Goal: Task Accomplishment & Management: Complete application form

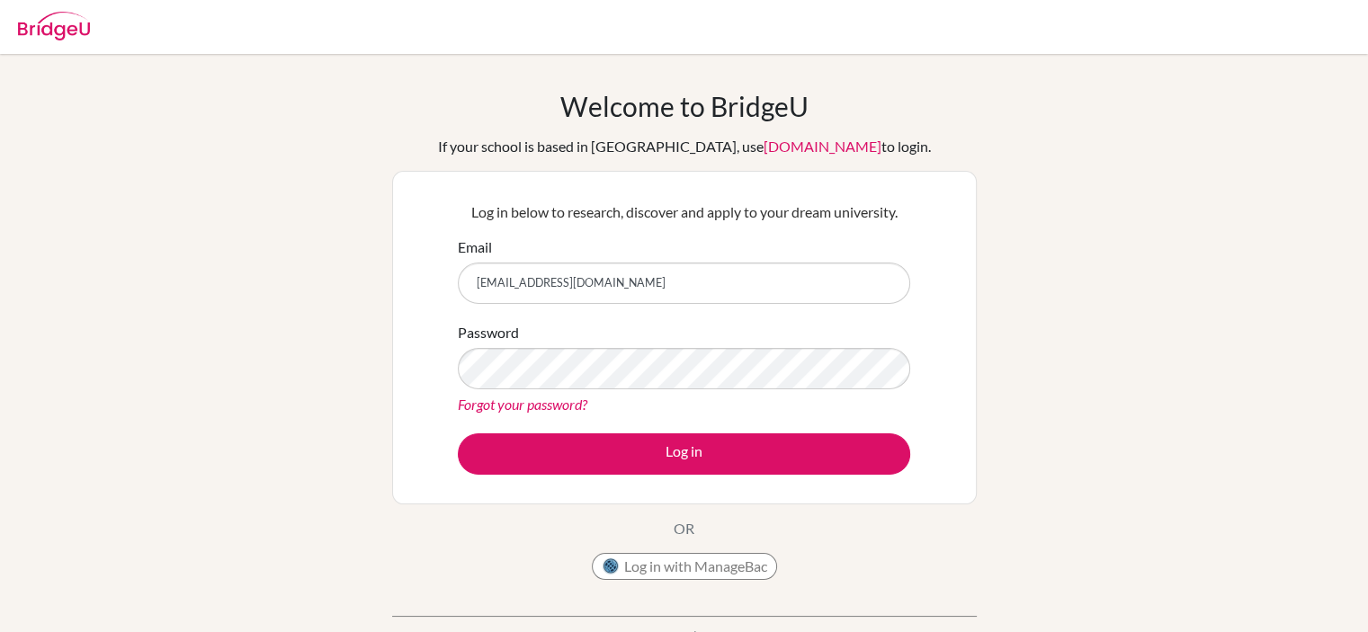
type input "[EMAIL_ADDRESS][DOMAIN_NAME]"
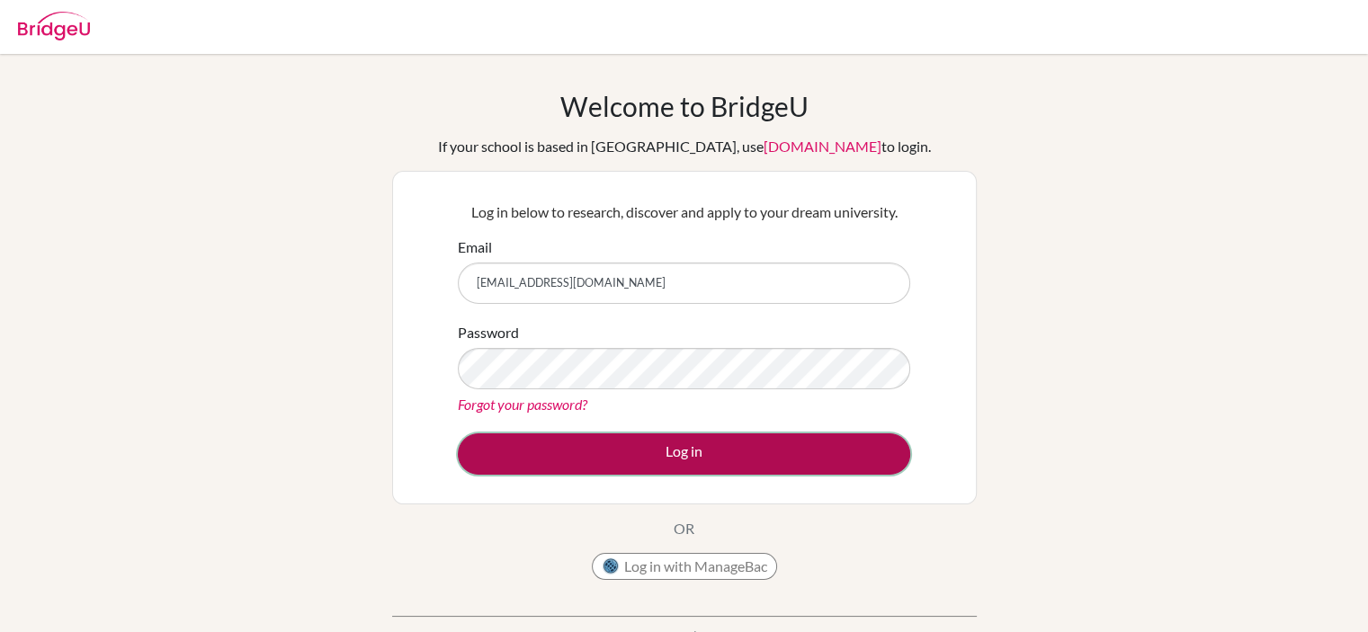
click at [672, 459] on button "Log in" at bounding box center [684, 453] width 452 height 41
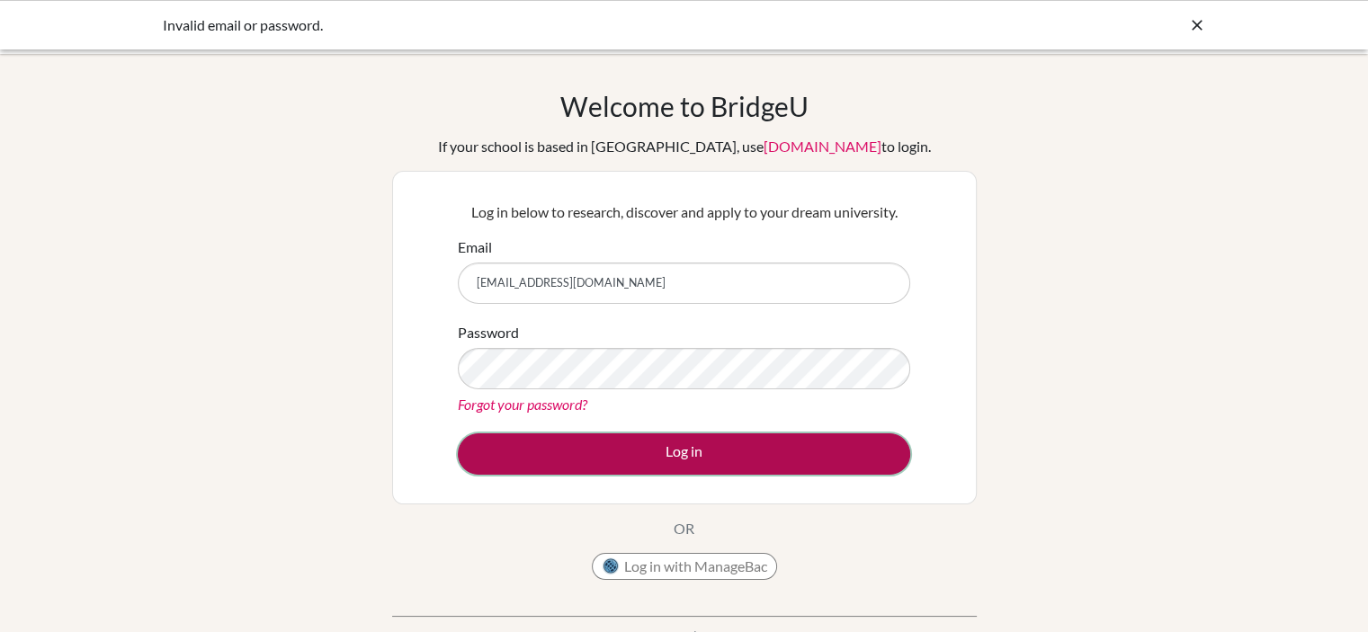
click at [683, 460] on button "Log in" at bounding box center [684, 453] width 452 height 41
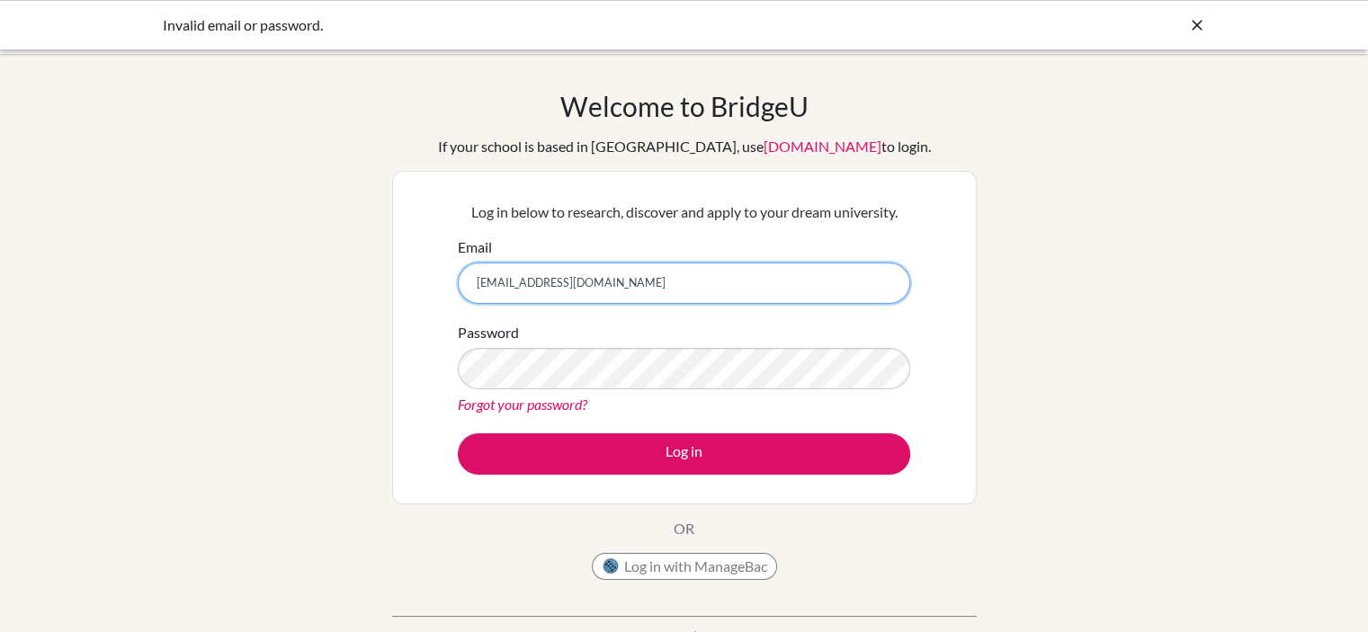
click at [479, 281] on input "Tamaraaalsharef@gmail.com" at bounding box center [684, 283] width 452 height 41
type input "[EMAIL_ADDRESS][DOMAIN_NAME]"
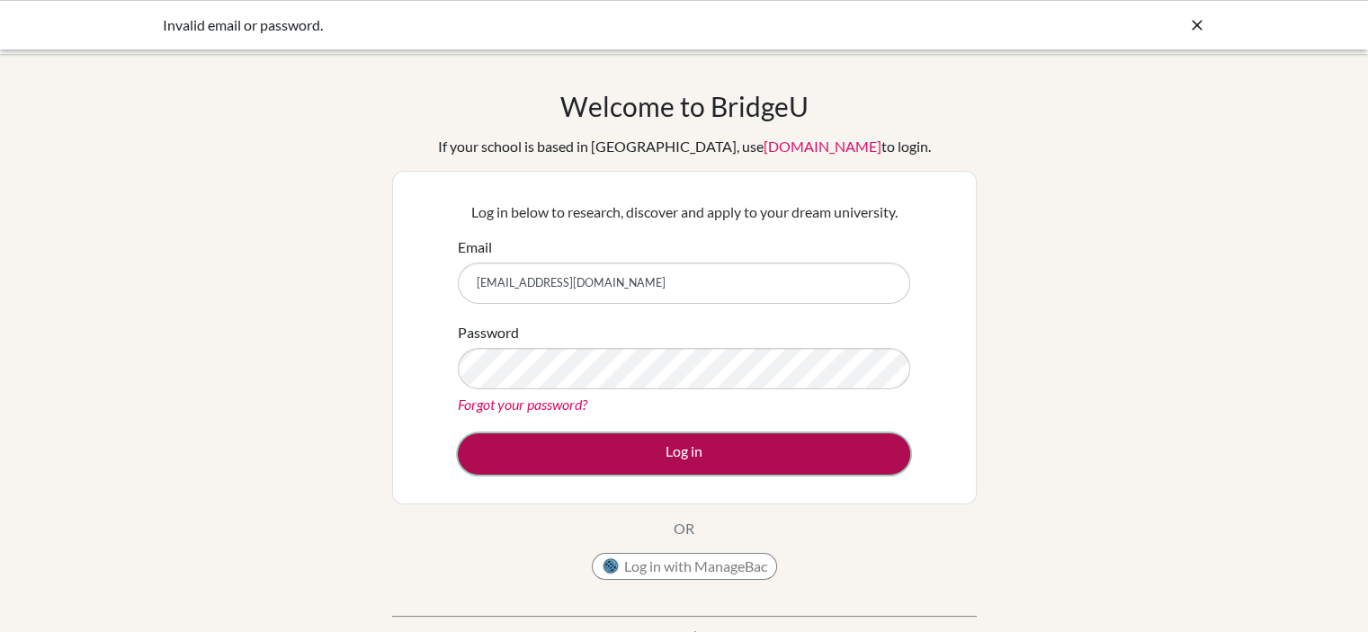
click at [673, 456] on button "Log in" at bounding box center [684, 453] width 452 height 41
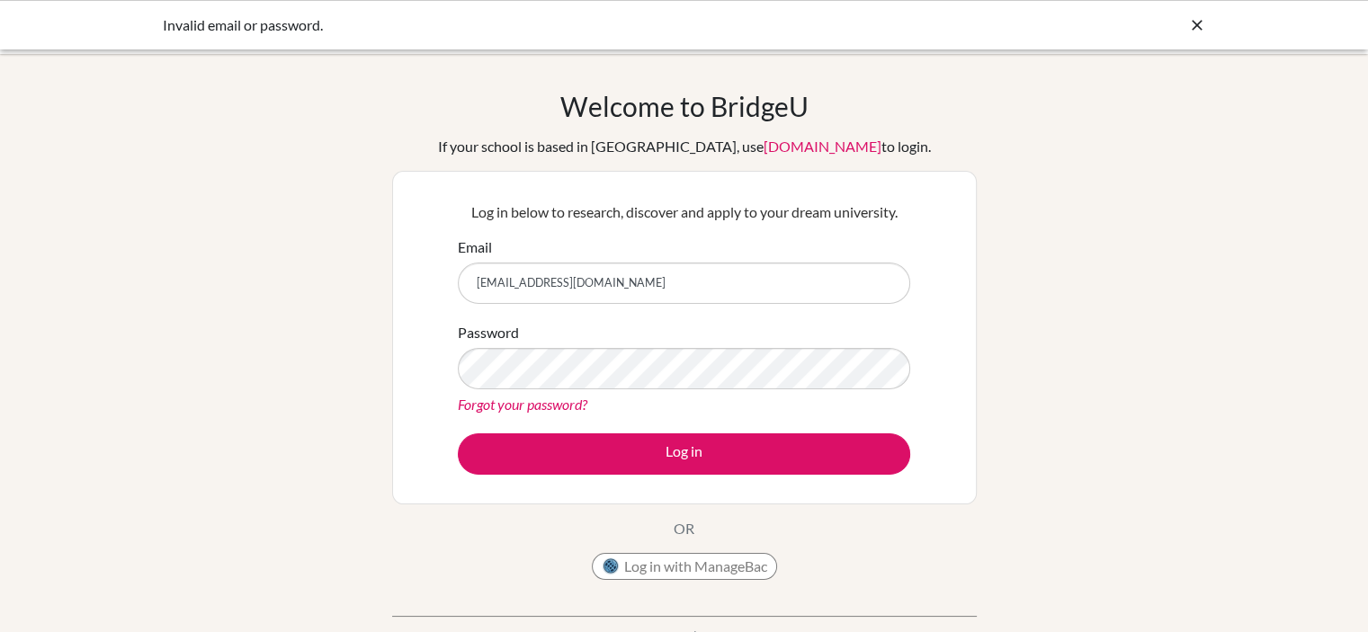
scroll to position [59, 0]
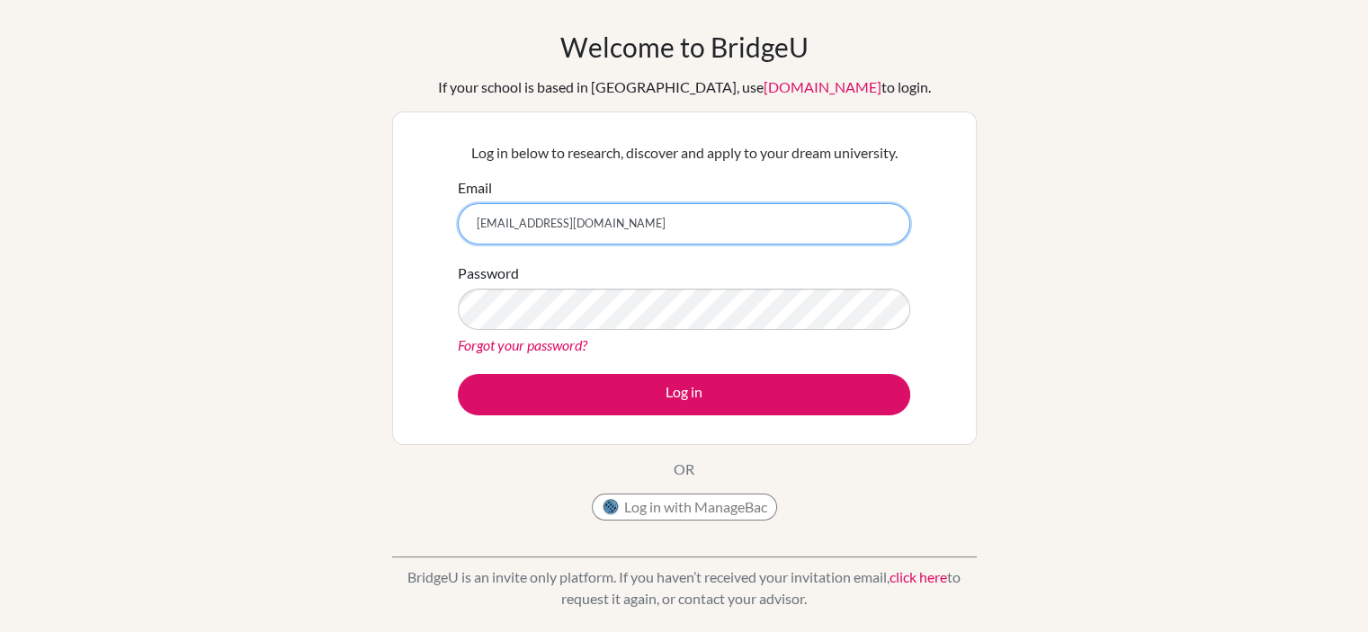
drag, startPoint x: 619, startPoint y: 242, endPoint x: 435, endPoint y: 220, distance: 184.7
click at [435, 226] on div "Log in below to research, discover and apply to your dream university. Email ta…" at bounding box center [684, 279] width 585 height 334
type input "Ta"
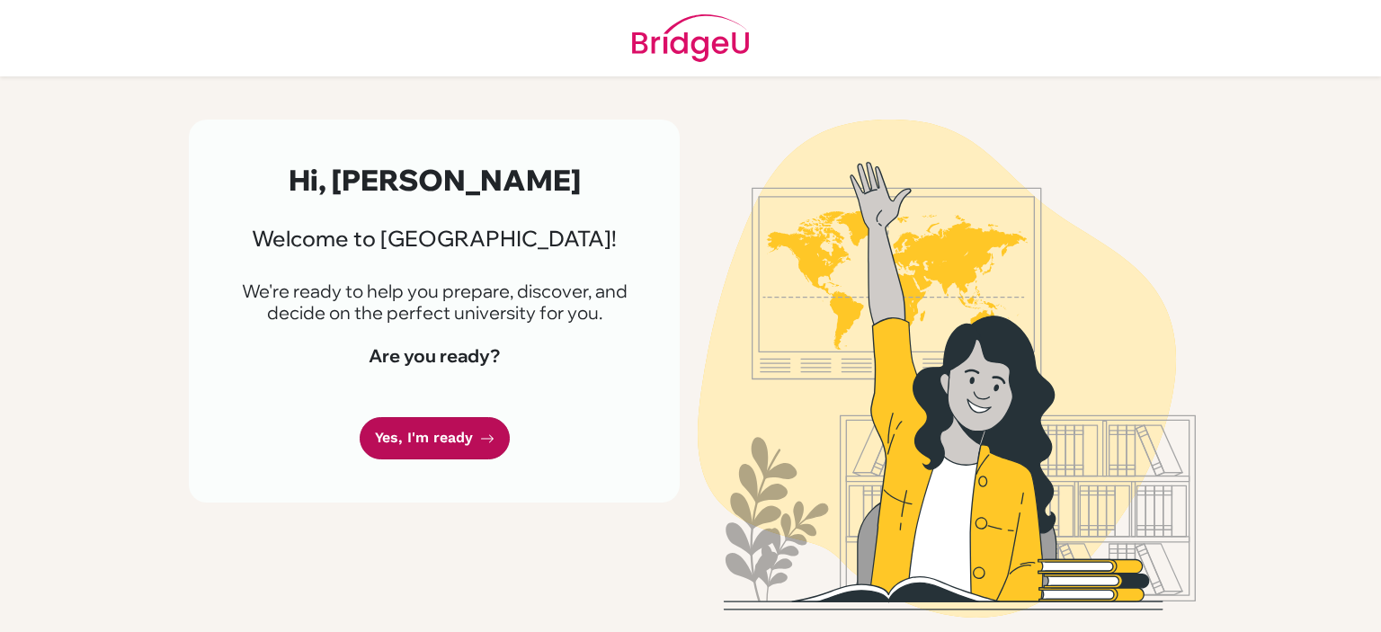
click at [421, 433] on link "Yes, I'm ready" at bounding box center [435, 438] width 150 height 42
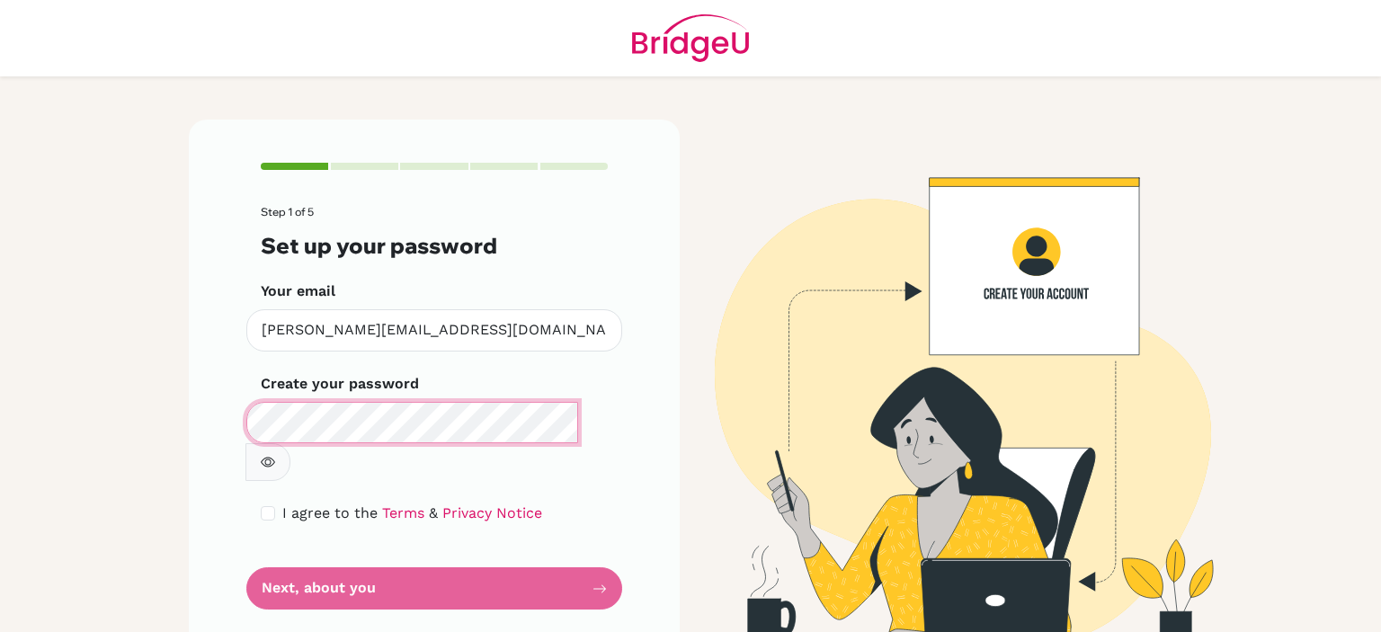
click at [209, 407] on div "Step 1 of 5 Set up your password Your email [PERSON_NAME][EMAIL_ADDRESS][DOMAIN…" at bounding box center [434, 386] width 491 height 533
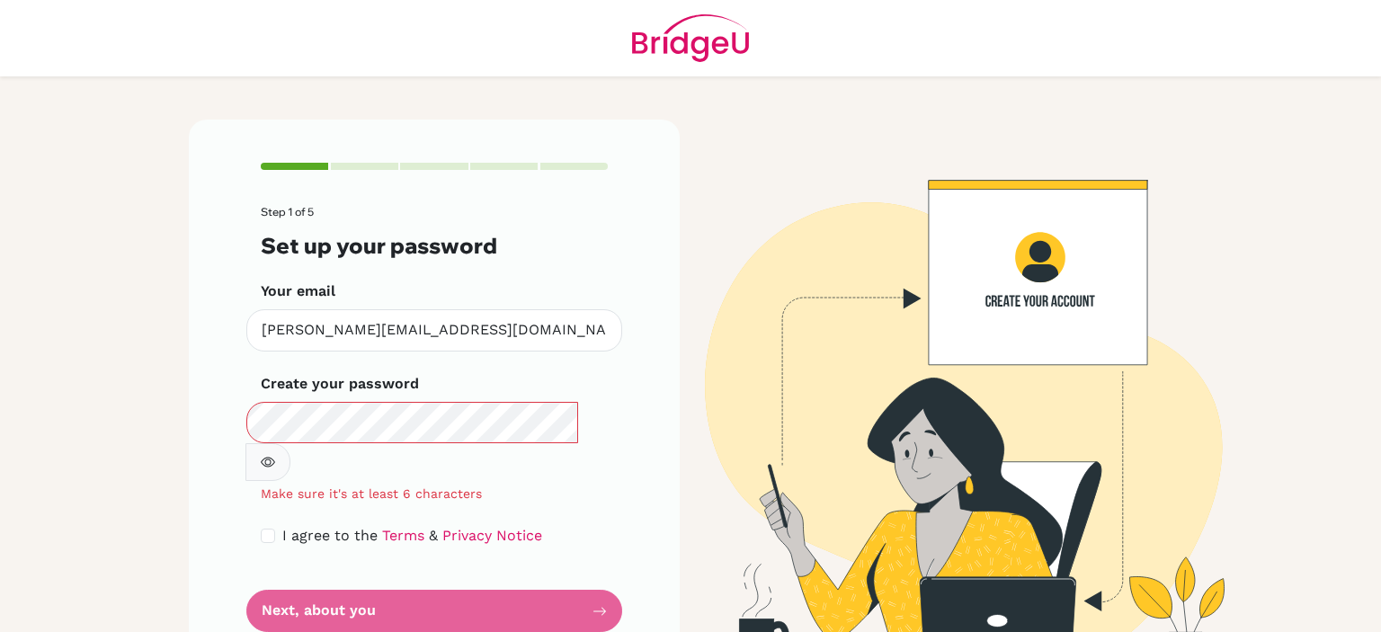
click at [275, 455] on icon "button" at bounding box center [268, 462] width 14 height 14
click at [271, 460] on icon "button" at bounding box center [267, 463] width 6 height 6
click at [275, 458] on icon "button" at bounding box center [268, 463] width 14 height 10
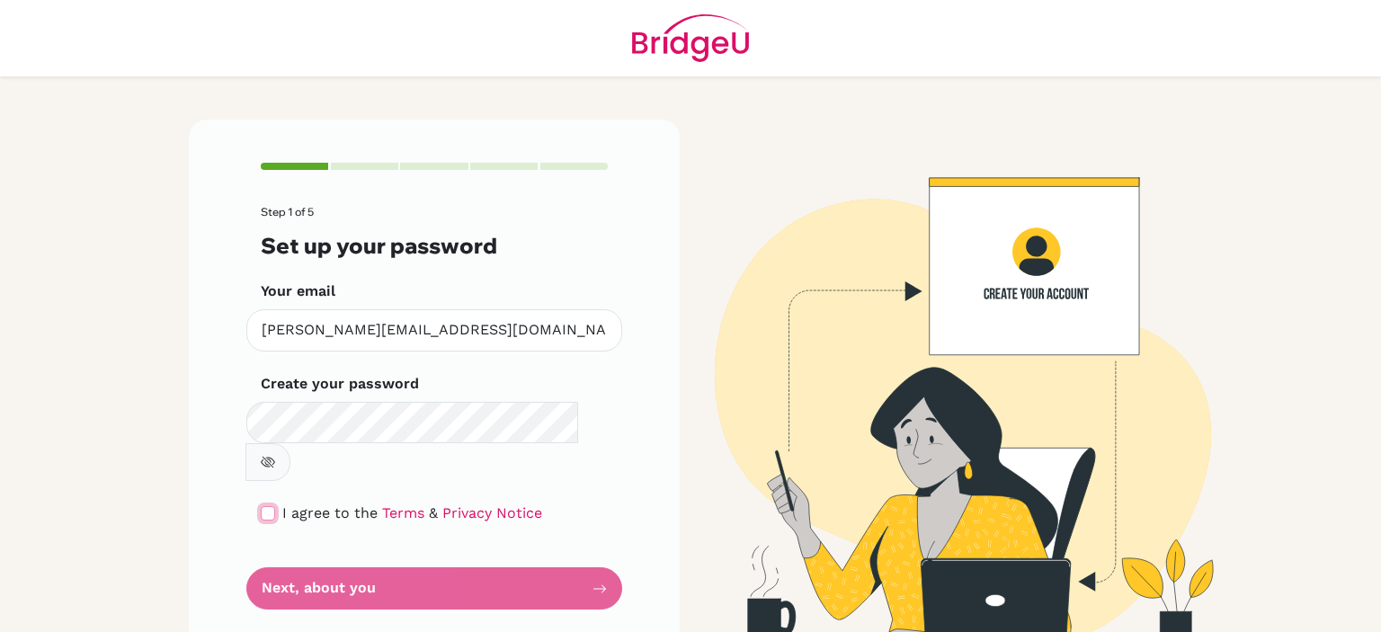
click at [267, 506] on input "checkbox" at bounding box center [268, 513] width 14 height 14
checkbox input "true"
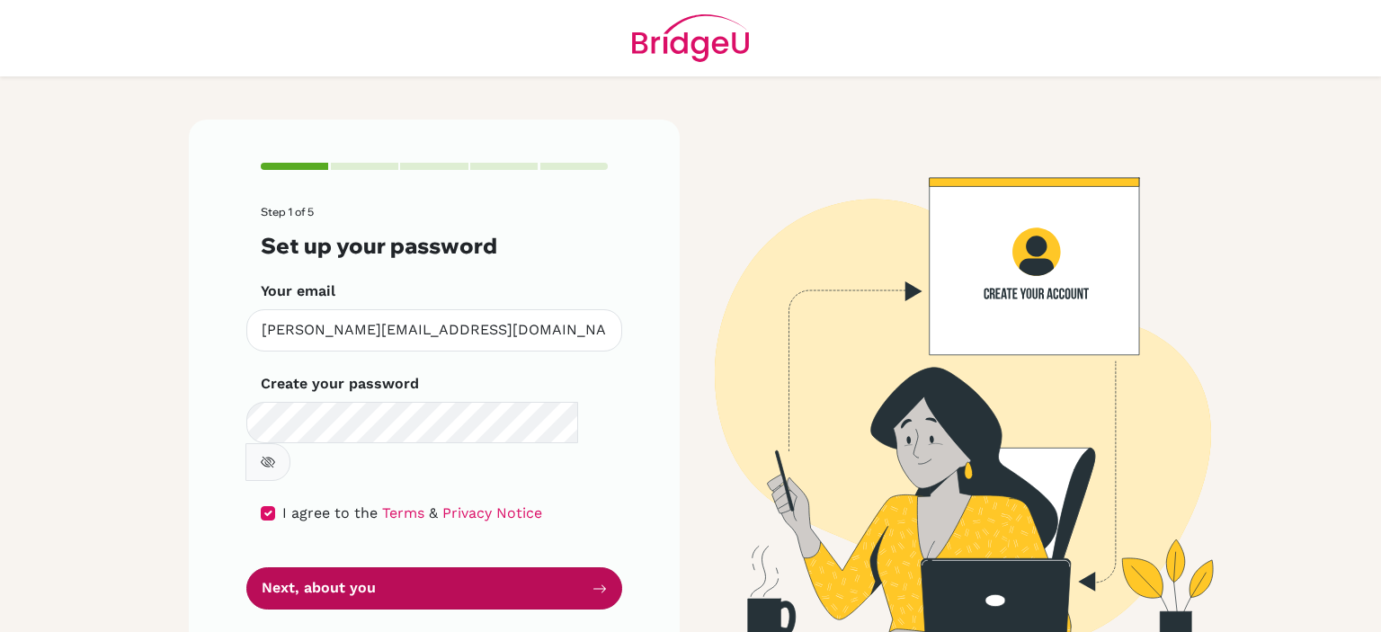
click at [485, 568] on button "Next, about you" at bounding box center [434, 589] width 376 height 42
